Goal: Task Accomplishment & Management: Use online tool/utility

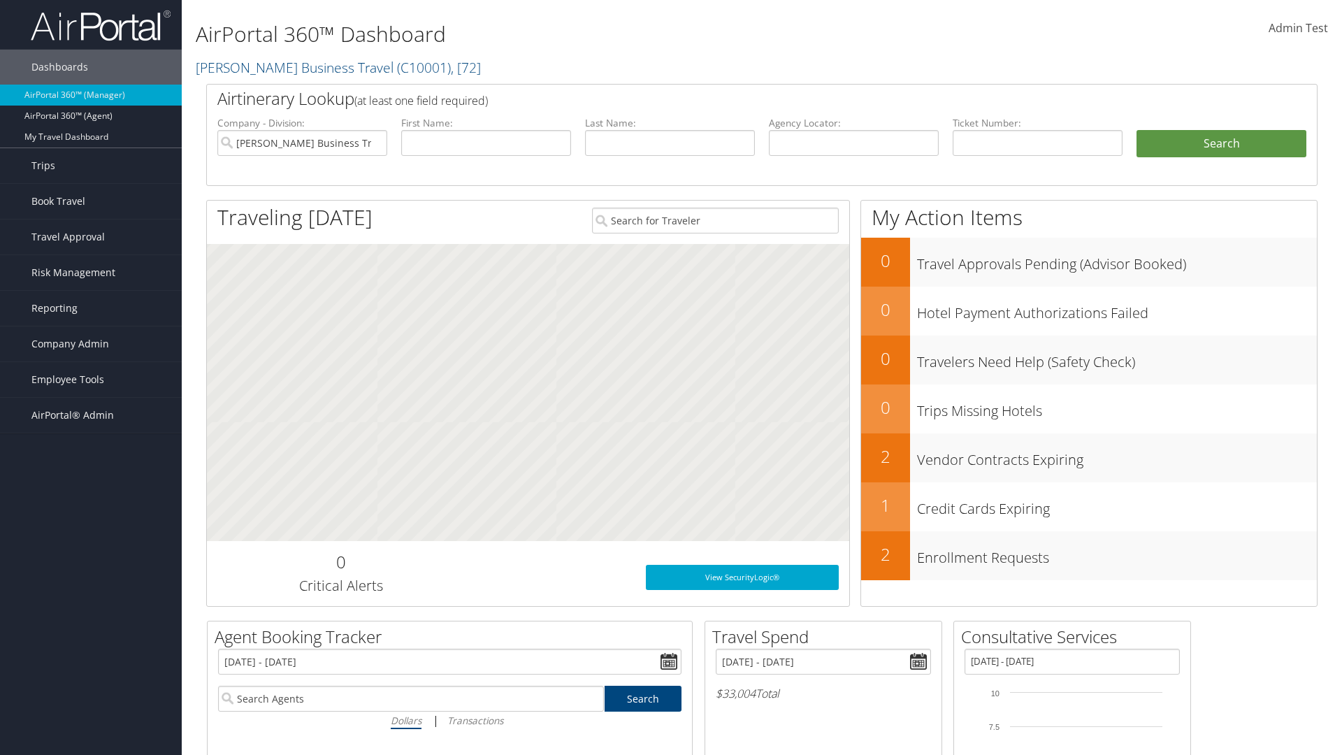
click at [1298, 28] on span "Admin Test" at bounding box center [1298, 27] width 59 height 15
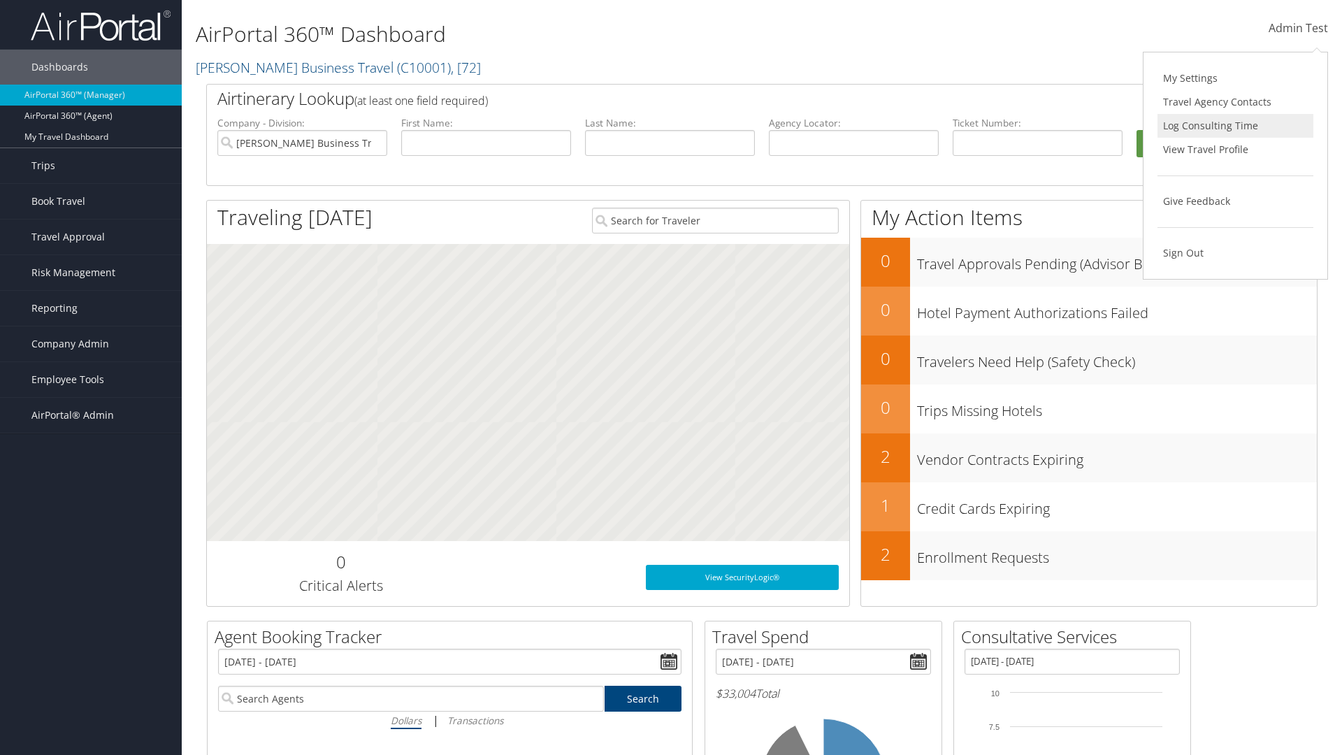
click at [1235, 126] on link "Log Consulting Time" at bounding box center [1236, 126] width 156 height 24
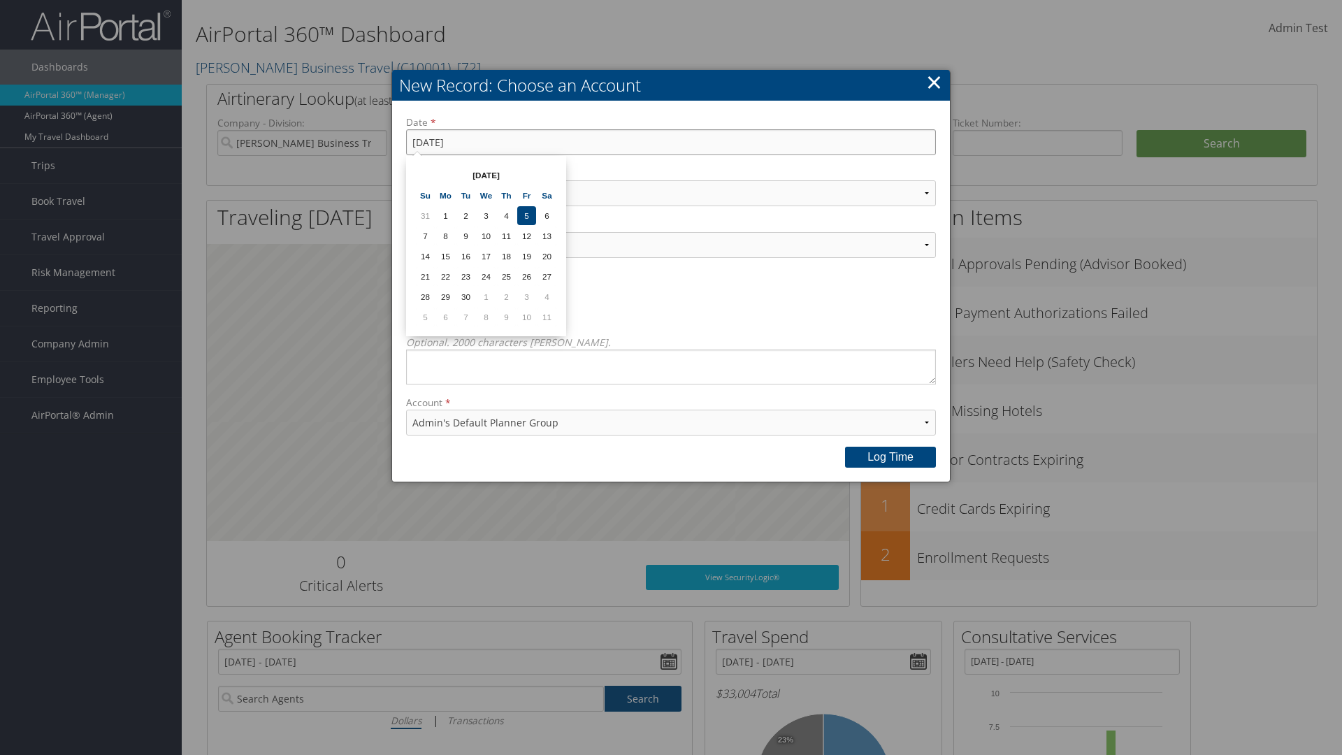
type input "9/6/2025"
click at [671, 193] on select "Select Category... Account Support Consultative Services" at bounding box center [671, 193] width 530 height 26
select select "2"
click at [671, 245] on select "Select Activity..." at bounding box center [671, 245] width 530 height 26
select select "240-1"
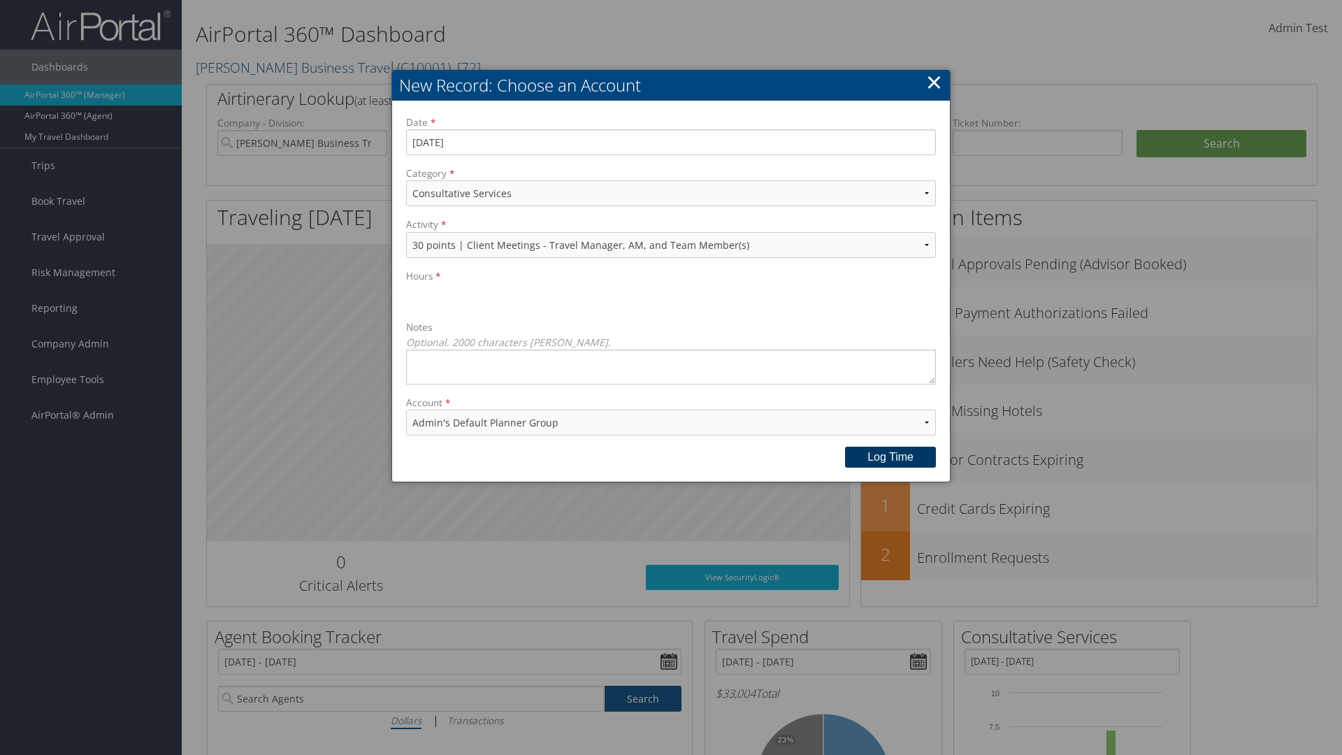
click at [891, 457] on button "Log time" at bounding box center [890, 457] width 91 height 21
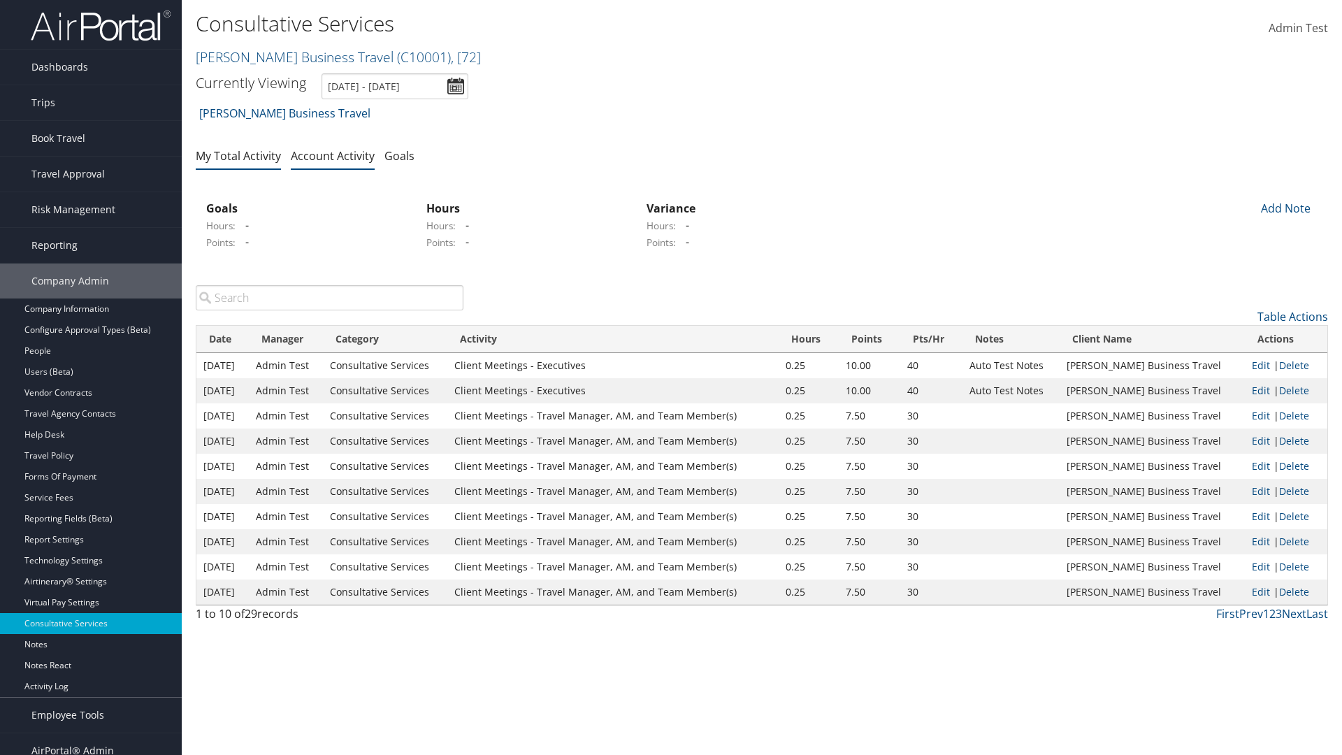
click at [238, 155] on link "My Total Activity" at bounding box center [238, 155] width 85 height 15
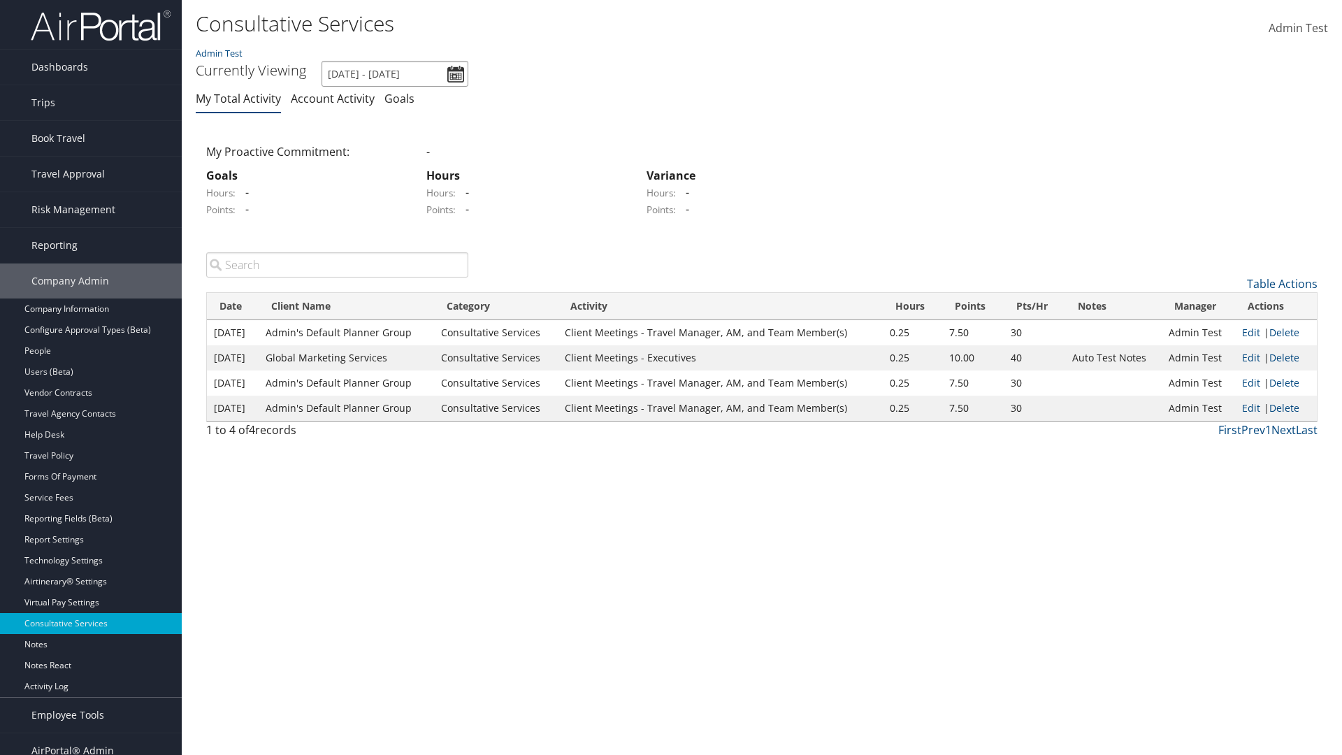
click at [395, 73] on input "9/1/2025 - 9/30/2025" at bounding box center [395, 74] width 147 height 26
click at [0, 0] on li "This Month" at bounding box center [0, 0] width 0 height 0
type input "9/1/2025 - 9/30/2025"
